Goal: Task Accomplishment & Management: Complete application form

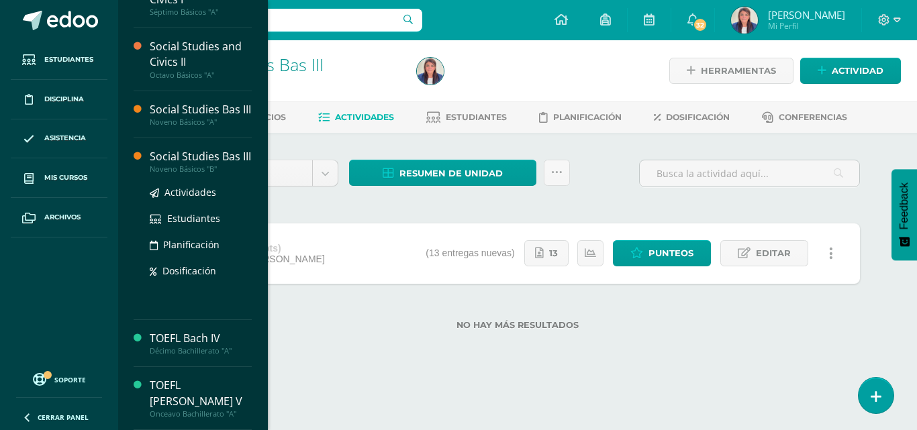
scroll to position [112, 0]
click at [194, 151] on div "Social Studies Bas III" at bounding box center [201, 156] width 102 height 15
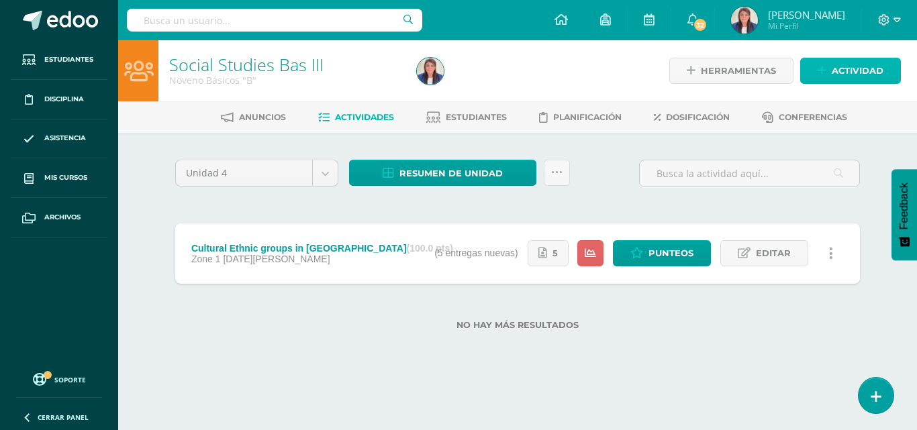
click at [863, 71] on span "Actividad" at bounding box center [857, 70] width 52 height 25
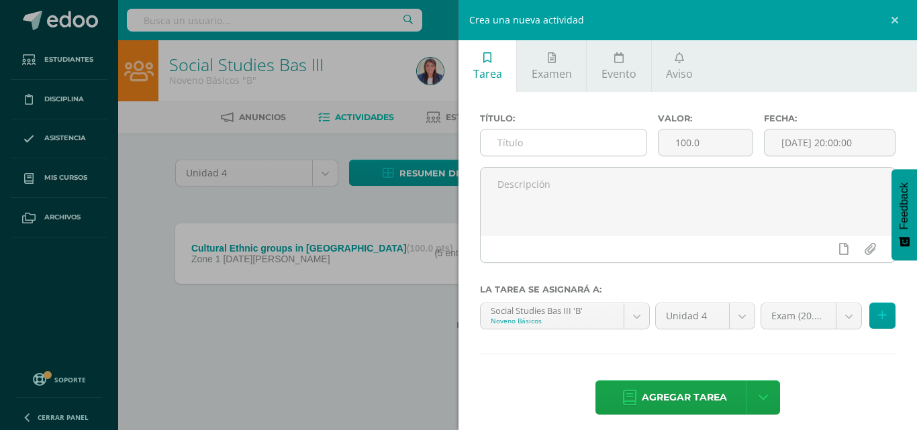
click at [609, 145] on input "text" at bounding box center [564, 143] width 166 height 26
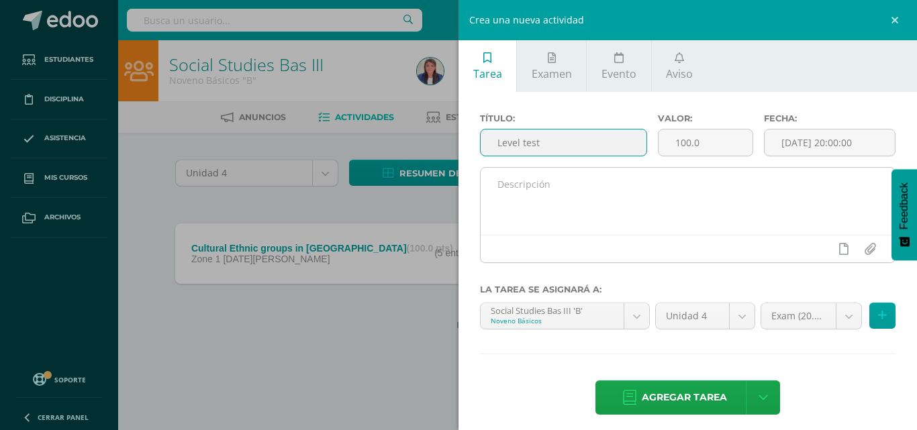
type input "Level test"
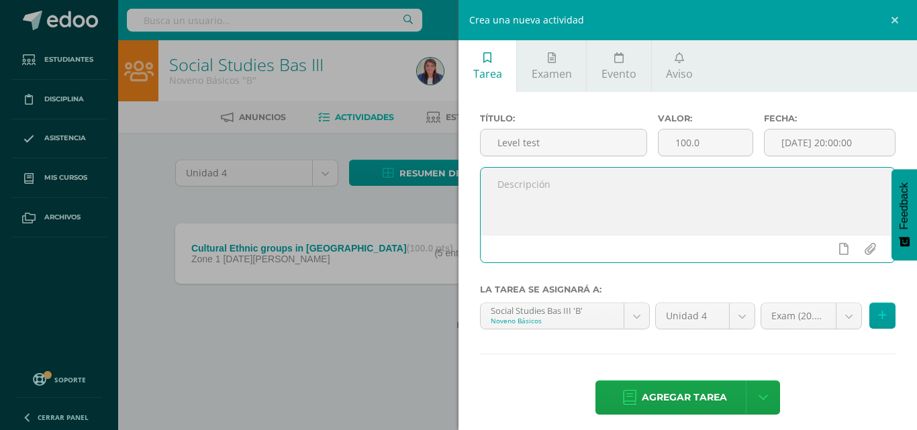
click at [598, 230] on textarea at bounding box center [688, 201] width 414 height 67
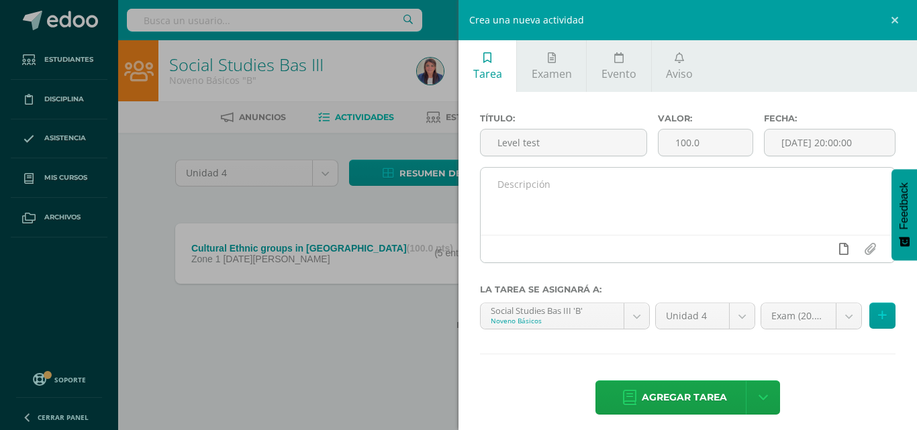
click at [839, 253] on icon at bounding box center [843, 249] width 9 height 12
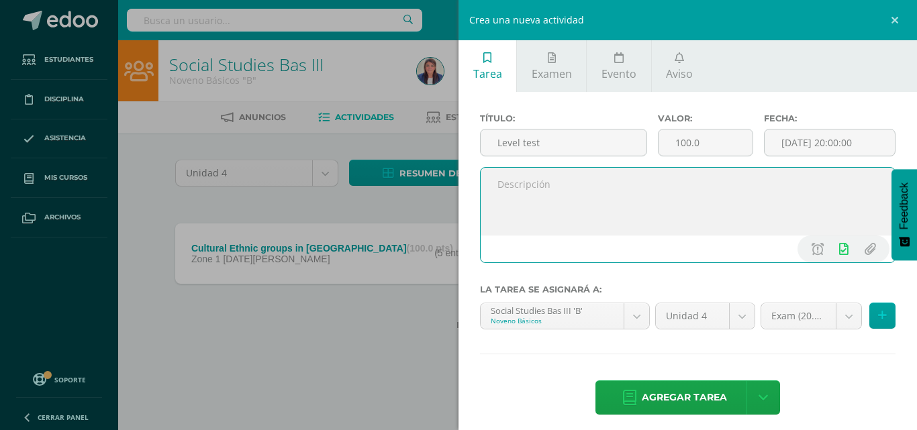
click at [552, 187] on textarea at bounding box center [688, 201] width 414 height 67
paste textarea "https://www.efset.org/"
type textarea "https://www.efset.org/"
click at [795, 309] on body "Estudiantes Disciplina Asistencia Mis cursos Archivos Soporte Ayuda Reportar un…" at bounding box center [458, 186] width 917 height 373
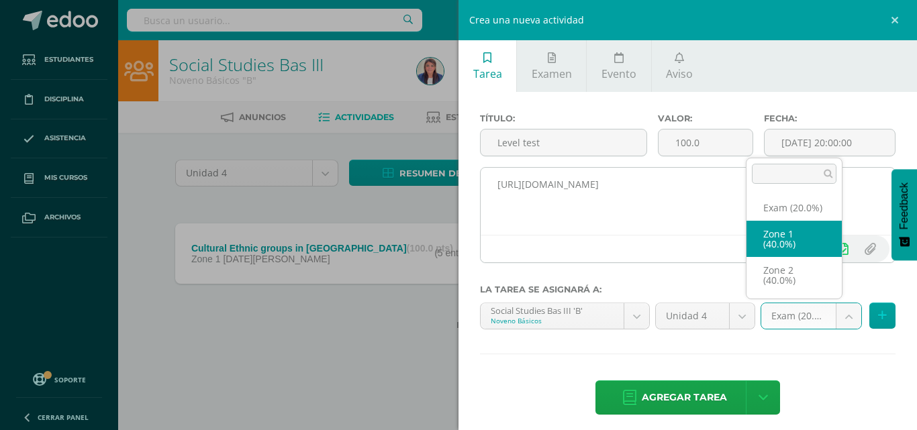
select select "30889"
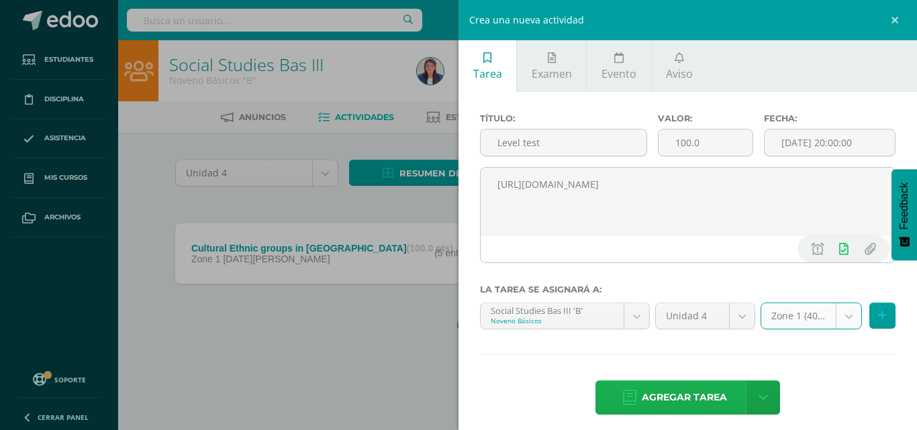
click at [671, 393] on span "Agregar tarea" at bounding box center [684, 397] width 85 height 33
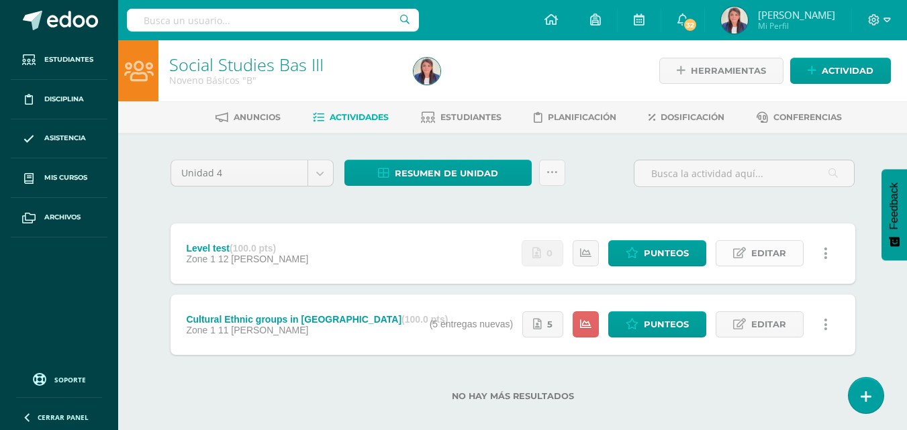
click at [743, 248] on icon at bounding box center [739, 253] width 13 height 11
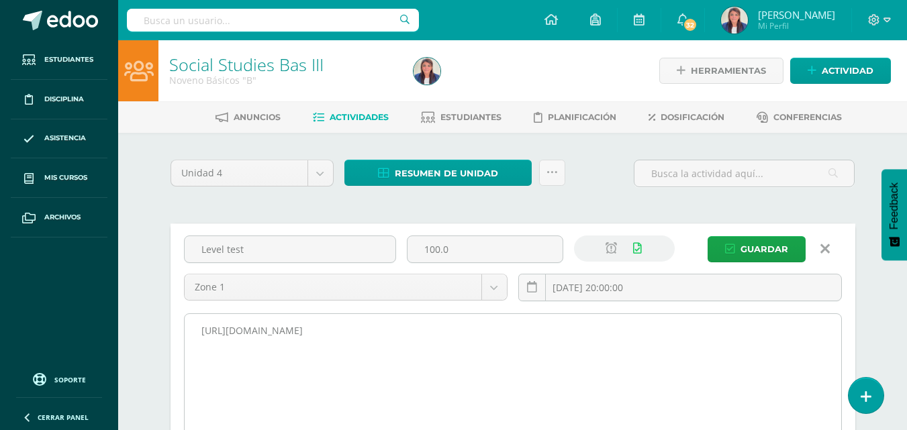
click at [328, 336] on textarea "[URL][DOMAIN_NAME]" at bounding box center [513, 388] width 656 height 148
type textarea "h"
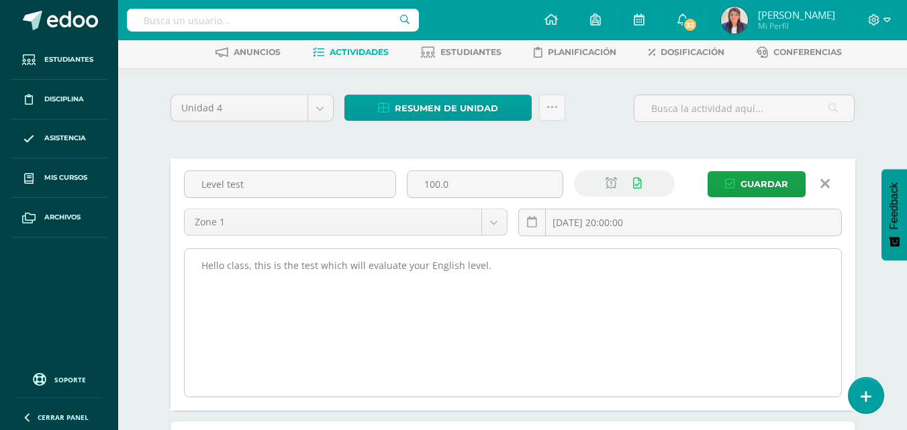
scroll to position [206, 0]
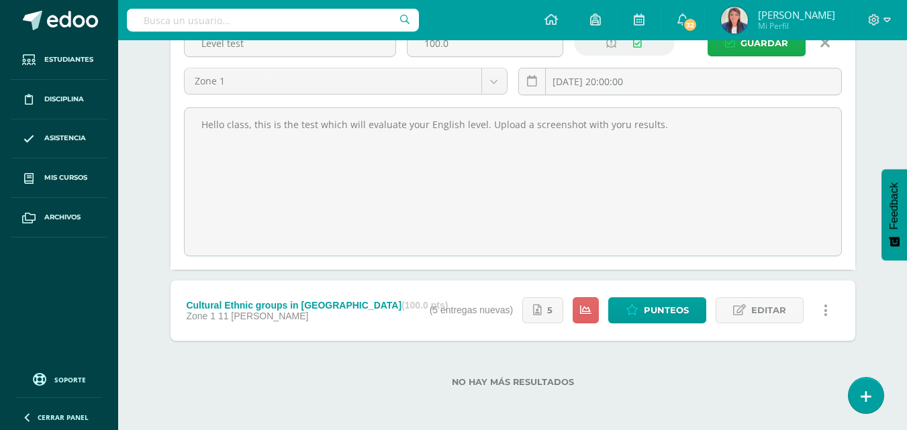
type textarea "Hello class, this is the test which will evaluate your English level. Upload a …"
click at [765, 48] on span "Guardar" at bounding box center [764, 43] width 48 height 25
click at [765, 43] on span "Guardar" at bounding box center [764, 43] width 48 height 25
click at [772, 44] on span "Guardar" at bounding box center [764, 43] width 48 height 25
